Goal: Task Accomplishment & Management: Use online tool/utility

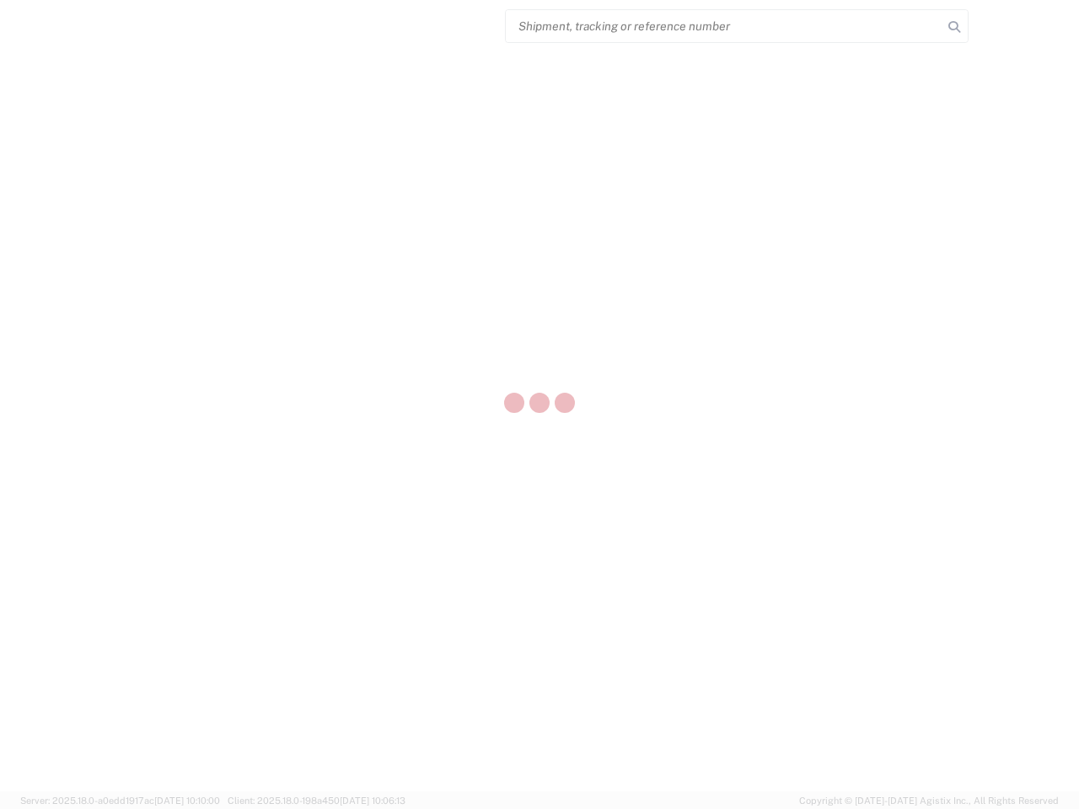
select select "US"
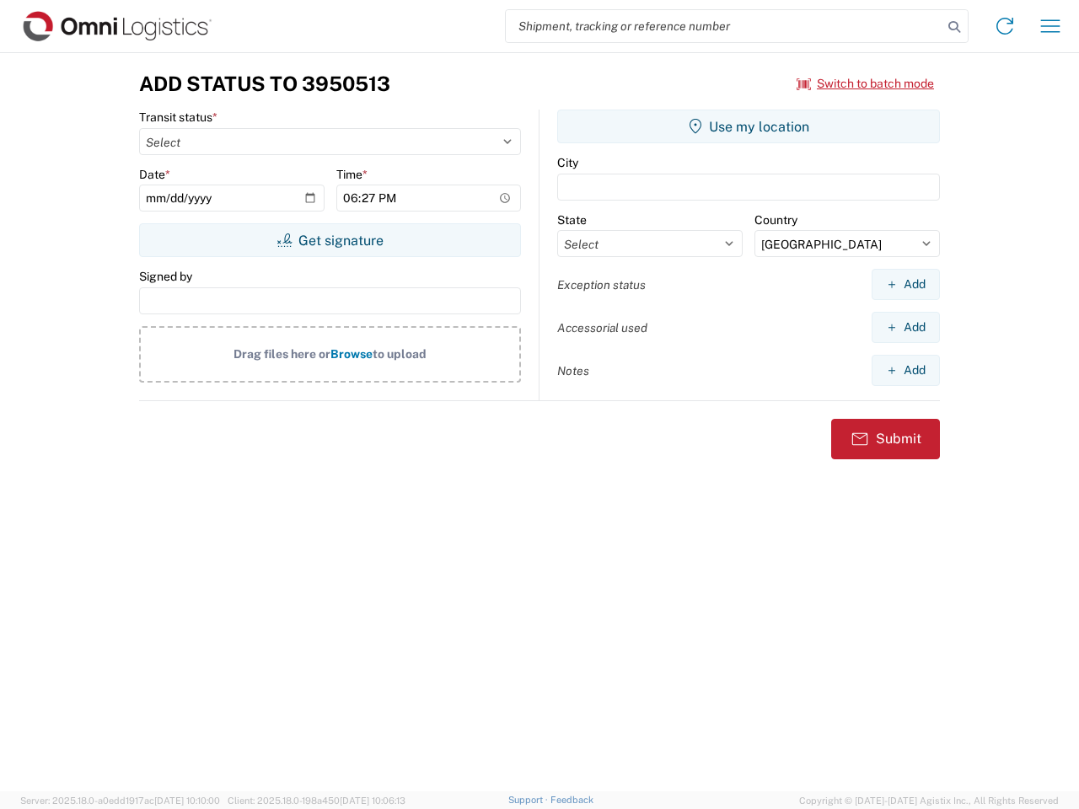
click at [724, 26] on input "search" at bounding box center [724, 26] width 437 height 32
click at [955, 27] on icon at bounding box center [955, 27] width 24 height 24
click at [1005, 26] on icon at bounding box center [1005, 26] width 27 height 27
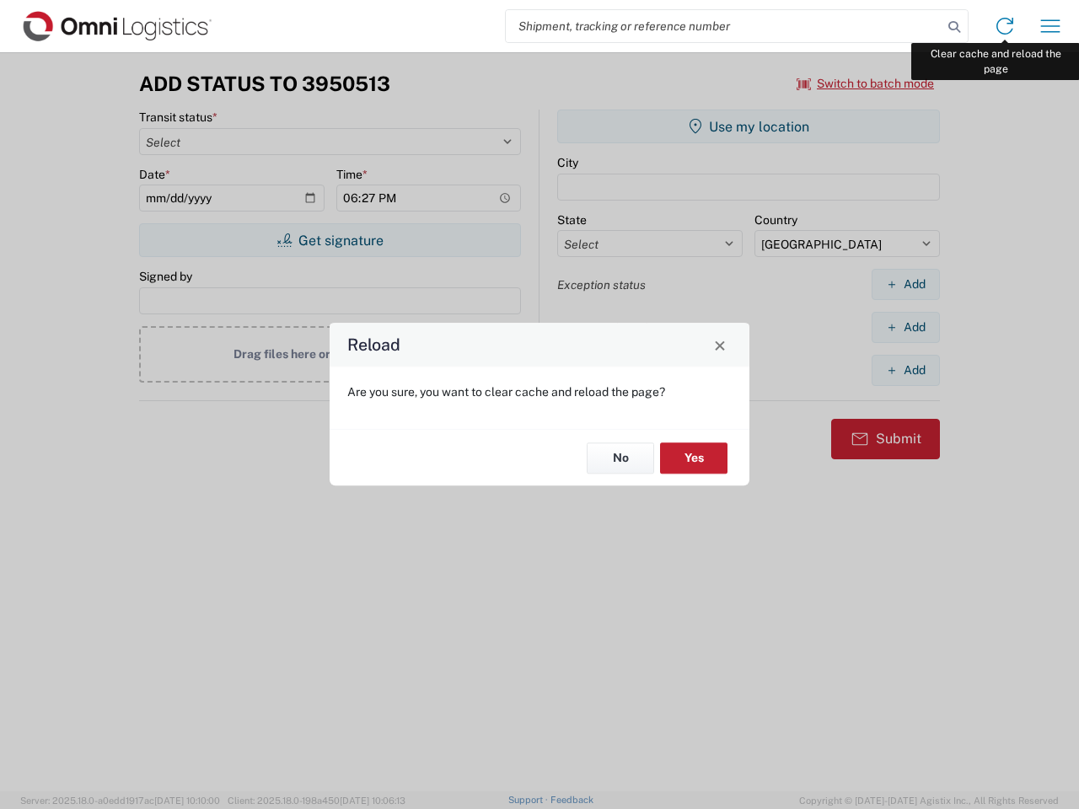
click at [1051, 26] on div "Reload Are you sure, you want to clear cache and reload the page? No Yes" at bounding box center [539, 404] width 1079 height 809
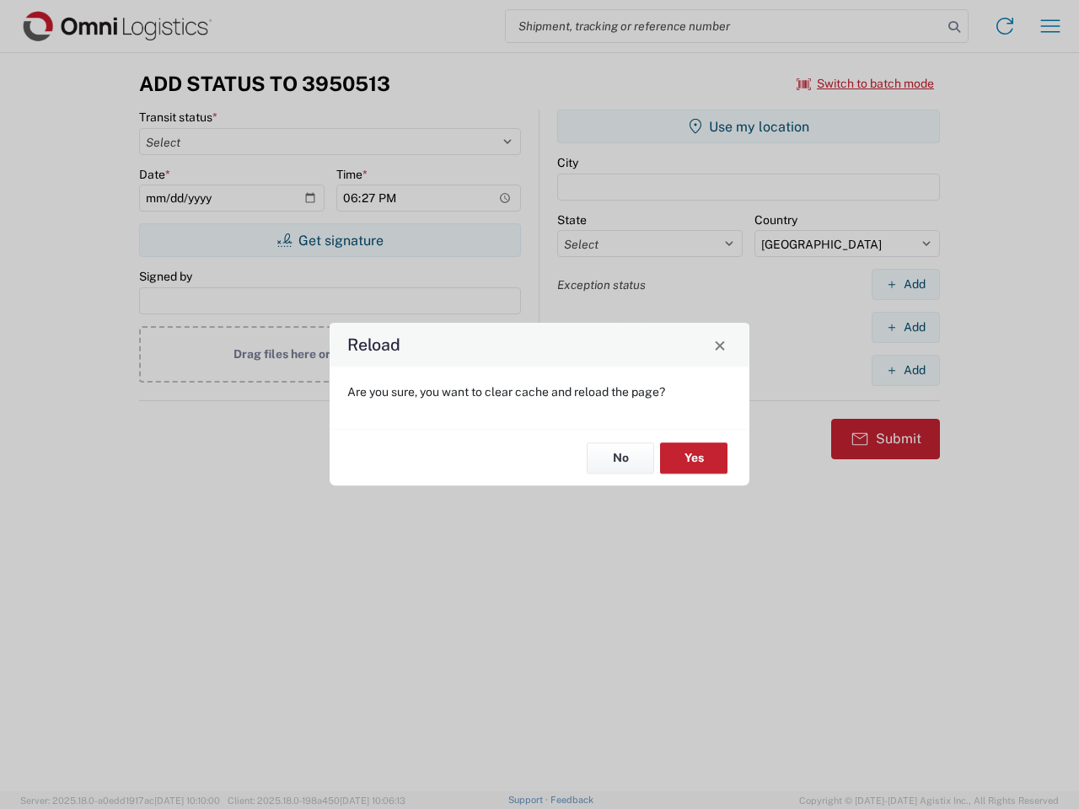
click at [866, 83] on div "Reload Are you sure, you want to clear cache and reload the page? No Yes" at bounding box center [539, 404] width 1079 height 809
click at [330, 240] on div "Reload Are you sure, you want to clear cache and reload the page? No Yes" at bounding box center [539, 404] width 1079 height 809
click at [749, 126] on div "Reload Are you sure, you want to clear cache and reload the page? No Yes" at bounding box center [539, 404] width 1079 height 809
click at [906, 284] on div "Reload Are you sure, you want to clear cache and reload the page? No Yes" at bounding box center [539, 404] width 1079 height 809
click at [906, 327] on div "Reload Are you sure, you want to clear cache and reload the page? No Yes" at bounding box center [539, 404] width 1079 height 809
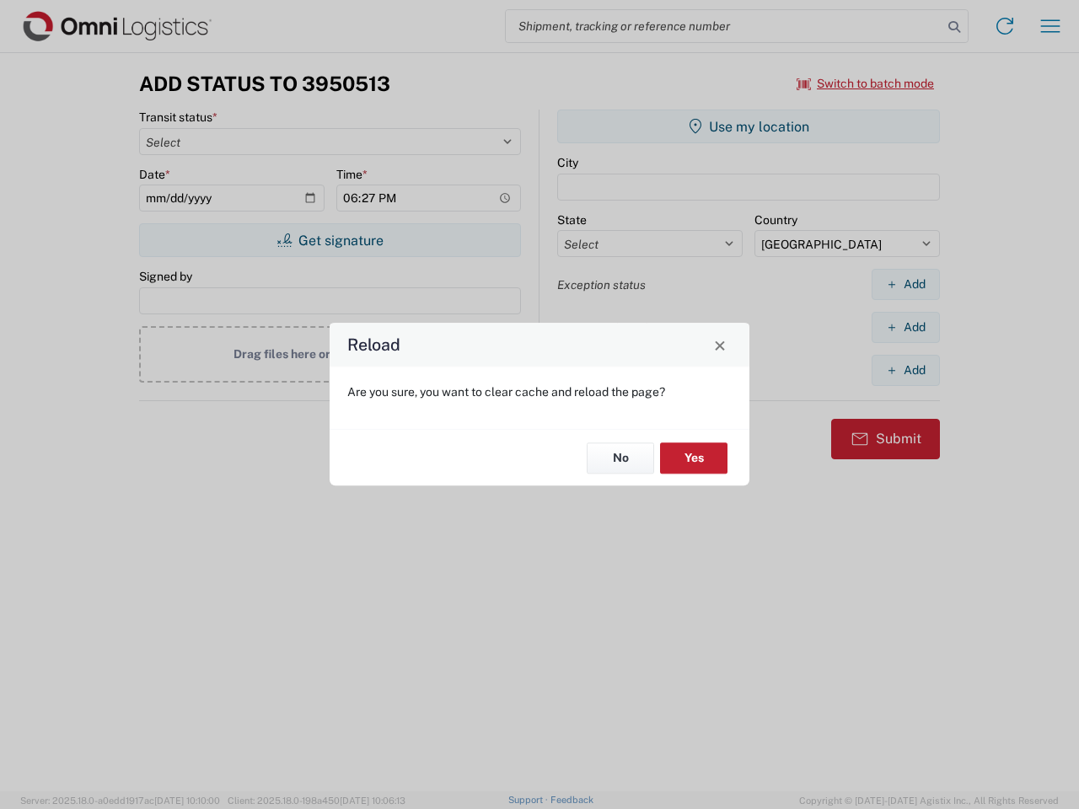
click at [906, 370] on div "Reload Are you sure, you want to clear cache and reload the page? No Yes" at bounding box center [539, 404] width 1079 height 809
